Goal: Task Accomplishment & Management: Use online tool/utility

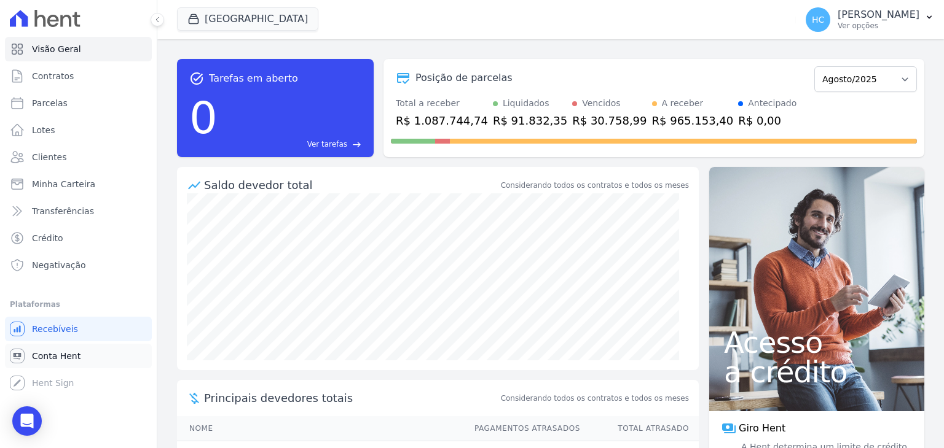
click at [61, 350] on link "Conta Hent" at bounding box center [78, 356] width 147 height 25
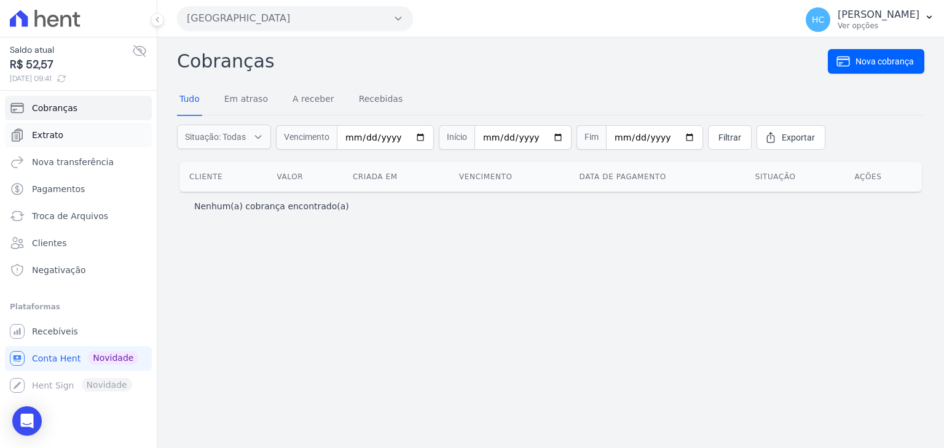
click at [59, 133] on span "Extrato" at bounding box center [47, 135] width 31 height 12
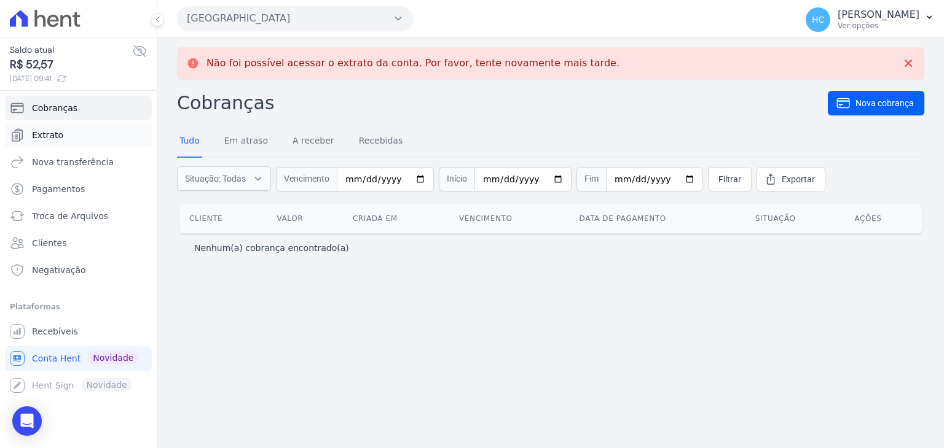
click at [57, 131] on span "Extrato" at bounding box center [47, 135] width 31 height 12
click at [55, 170] on link "Nova transferência" at bounding box center [78, 162] width 147 height 25
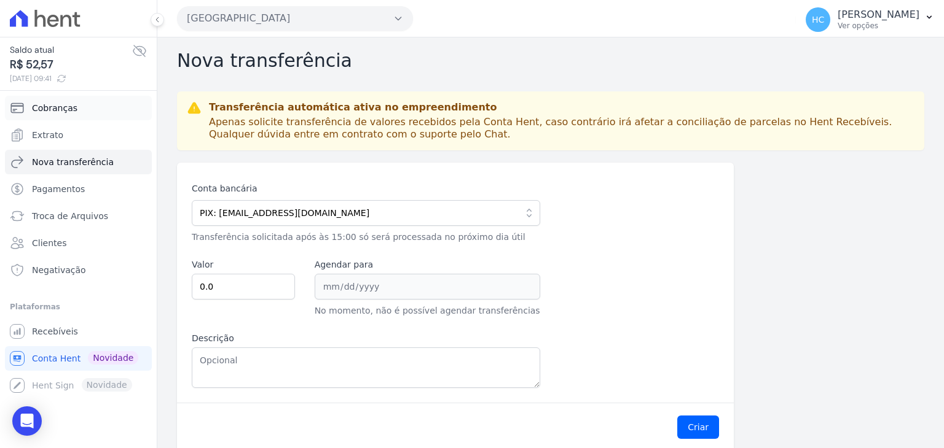
click at [47, 104] on span "Cobranças" at bounding box center [54, 108] width 45 height 12
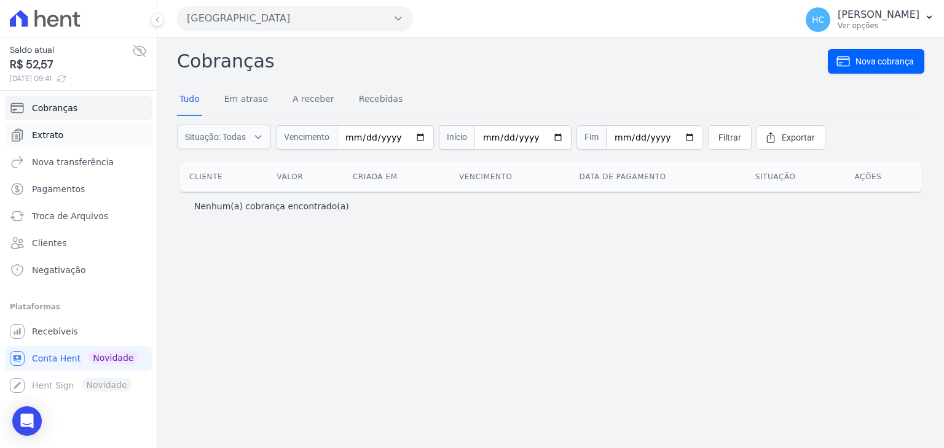
click at [28, 136] on link "Extrato" at bounding box center [78, 135] width 147 height 25
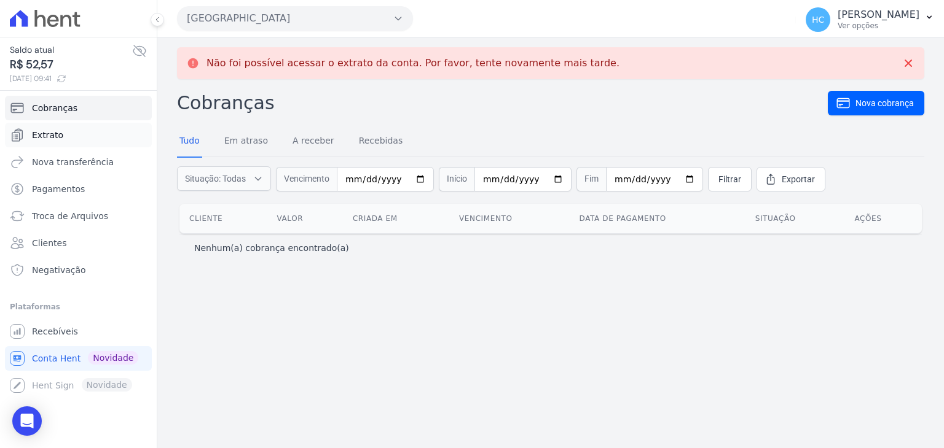
click at [58, 129] on span "Extrato" at bounding box center [47, 135] width 31 height 12
